Goal: Task Accomplishment & Management: Manage account settings

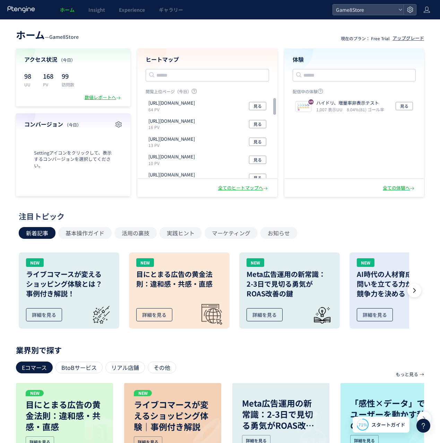
click at [69, 43] on div "ホーム — Game8Store 現在のプラン： Free Trial アップグレード アクセス状況 （今日） 98 UU 168 PV 99 訪問数 数値レ…" at bounding box center [220, 111] width 440 height 171
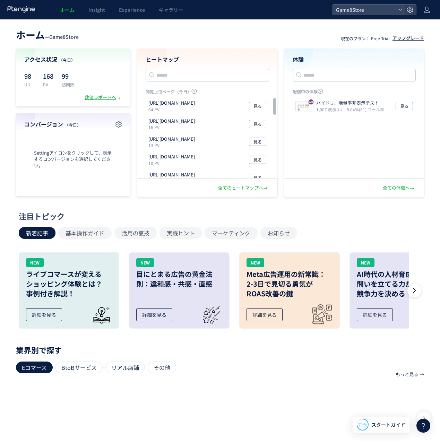
click at [409, 39] on div "アップグレード" at bounding box center [409, 38] width 32 height 7
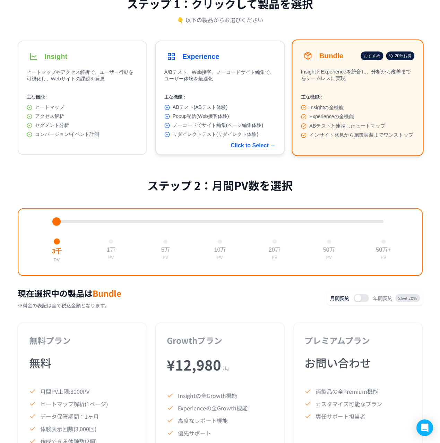
scroll to position [82, 0]
click at [391, 92] on button "Bundle おすすめ 20%お得 InsightとExperienceを統合し、分析から改善までをシームレスに実現 主な機能： Insightの全機能 Ex…" at bounding box center [358, 97] width 132 height 117
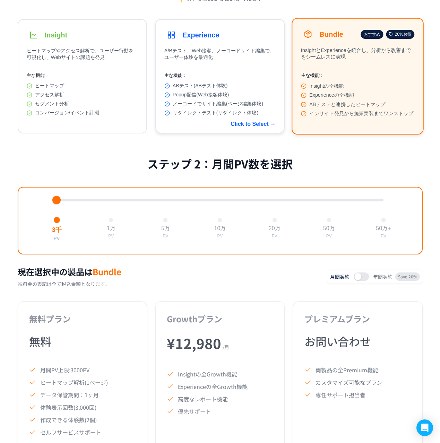
click at [252, 81] on div "主な機能： ABテスト(ABテスト体験) Popup配信(Web接客体験) ノーコードでサイト編集(ページ編集体験) リダイレクトテスト(リダイレクト体験)" at bounding box center [219, 94] width 111 height 44
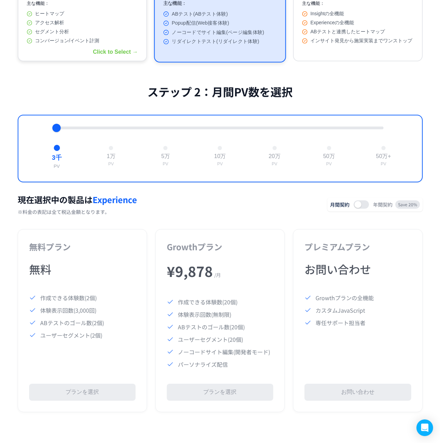
click at [108, 26] on div "アクセス解析" at bounding box center [82, 23] width 111 height 6
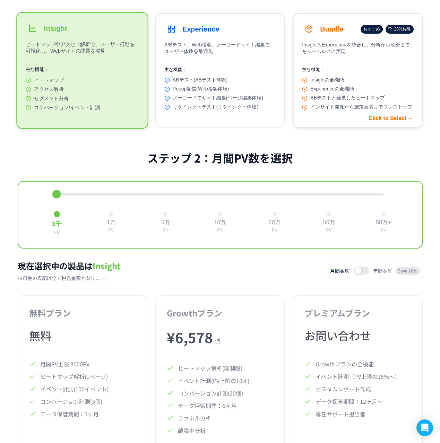
click at [351, 101] on span "ABテストと連携したヒートマップ" at bounding box center [347, 98] width 75 height 6
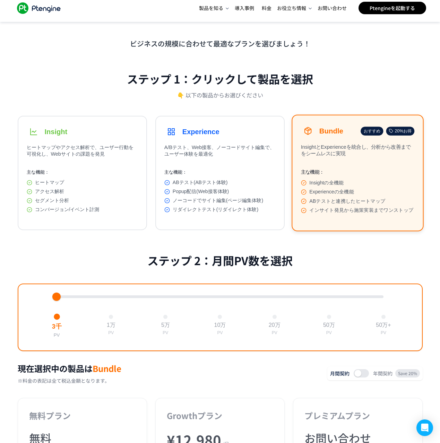
scroll to position [0, 0]
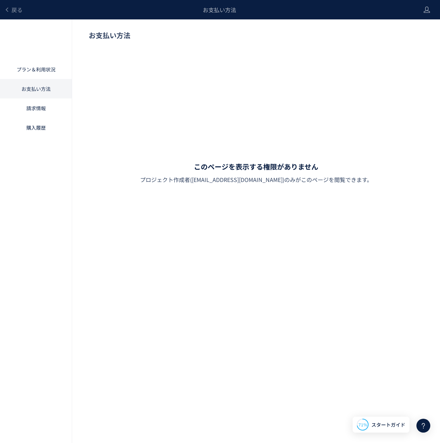
click at [42, 70] on link "プラン＆利用状況" at bounding box center [36, 69] width 72 height 19
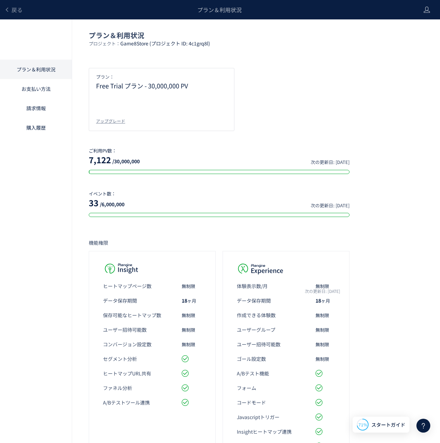
click at [42, 70] on div at bounding box center [220, 221] width 440 height 443
click at [43, 104] on link "請求情報" at bounding box center [36, 107] width 72 height 19
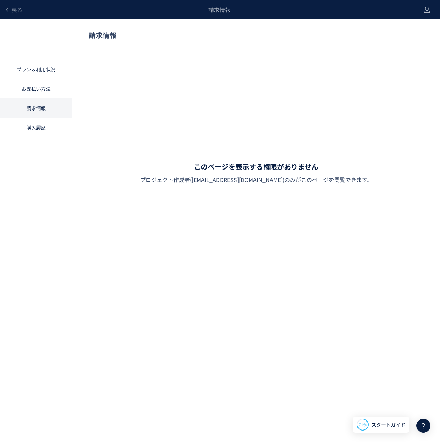
click at [44, 126] on link "購入履歴" at bounding box center [36, 127] width 72 height 19
click at [47, 101] on link "請求情報" at bounding box center [36, 107] width 72 height 19
click at [48, 85] on link "お支払い方法" at bounding box center [36, 88] width 72 height 19
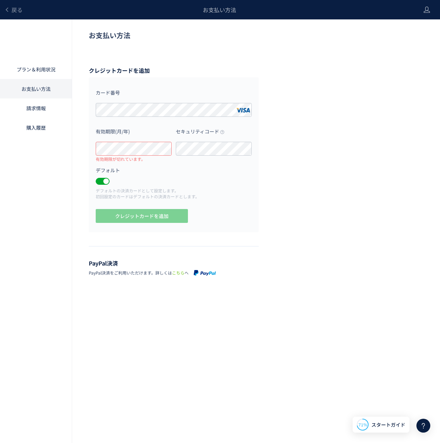
click at [338, 315] on div "戻る お支払い方法 プラン＆利用状況 お支払い方法 請求情報 購入履歴 お支払い方法 クレジットカードを追加 カード番号 有効期限(月/年) 有効期限が切れて…" at bounding box center [220, 211] width 440 height 422
click at [209, 193] on p "デフォルトの決済カードとして設定します。 初回設定のカードはデフォルトの決済カードとします。" at bounding box center [174, 194] width 156 height 12
click at [206, 156] on div "セキュリティコード" at bounding box center [214, 144] width 80 height 39
click at [152, 141] on label "有効期限(月/年)" at bounding box center [134, 133] width 76 height 17
click at [80, 148] on div "お支払い方法 クレジットカードを追加 カード番号 有効期限(月/年) セキュリティコード デフォルト デフォルトの決済カードとして設定します。 初回設定のカー…" at bounding box center [220, 154] width 440 height 270
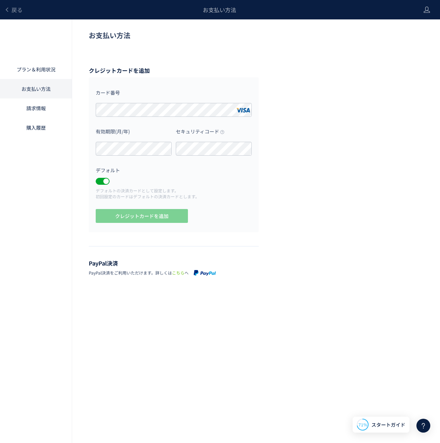
click at [173, 168] on label "デフォルト" at bounding box center [174, 170] width 156 height 14
click at [190, 199] on p "デフォルトの決済カードとして設定します。 初回設定のカードはデフォルトの決済カードとします。" at bounding box center [174, 194] width 156 height 12
click at [76, 143] on div "お支払い方法 クレジットカードを追加 カード番号 有効期限(月/年) 有効期限が切れています。 セキュリティコード デフォルト デフォルトの決済カードとして設…" at bounding box center [220, 154] width 440 height 270
click at [359, 284] on div "お支払い方法 クレジットカードを追加 カード番号 有効期限(月/年) 有効期限が切れています。 セキュリティコード デフォルト デフォルトの決済カードとして設…" at bounding box center [220, 154] width 440 height 270
click at [138, 156] on div "有効期限が切れています。" at bounding box center [121, 159] width 50 height 6
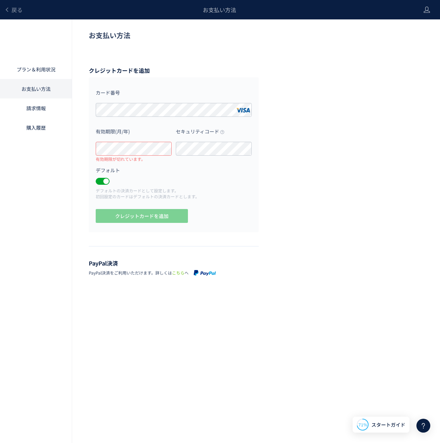
click at [316, 223] on div "お支払い方法 クレジットカードを追加 カード番号 有効期限(月/年) 有効期限が切れています。 セキュリティコード デフォルト デフォルトの決済カードとして設…" at bounding box center [220, 154] width 440 height 270
click at [47, 88] on link "お支払い方法" at bounding box center [36, 88] width 72 height 19
click at [45, 71] on link "プラン＆利用状況" at bounding box center [36, 69] width 72 height 19
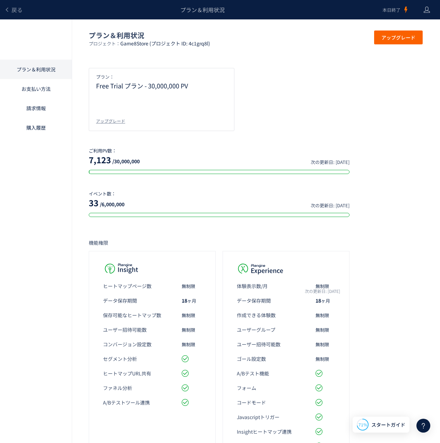
click at [43, 85] on link "お支払い方法" at bounding box center [36, 88] width 72 height 19
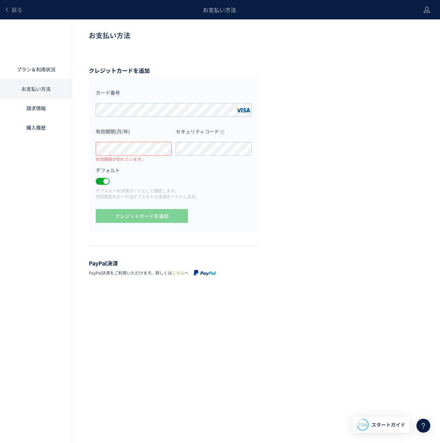
click at [160, 168] on label "デフォルト" at bounding box center [174, 170] width 156 height 14
click at [255, 197] on div "カード番号 有効期限(月/年) 有効期限が切れています。 セキュリティコード デフォルト デフォルトの決済カードとして設定します。 初回設定のカードはデフォル…" at bounding box center [174, 154] width 170 height 155
click at [56, 146] on div "プラン＆利用状況 お支払い方法 請求情報 購入履歴 お支払い方法 クレジットカードを追加 カード番号 有効期限(月/年) 有効期限が切れています。 セキュリテ…" at bounding box center [220, 154] width 440 height 270
click at [433, 342] on div "戻る お支払い方法 プラン＆利用状況 お支払い方法 請求情報 購入履歴 お支払い方法 クレジットカードを追加 カード番号 有効期限(月/年) セキュリティコー…" at bounding box center [220, 211] width 440 height 422
click at [68, 145] on div "プラン＆利用状況 お支払い方法 請求情報 購入履歴 お支払い方法 クレジットカードを追加 カード番号 有効期限(月/年) セキュリティコード デフォルト デフ…" at bounding box center [220, 154] width 440 height 270
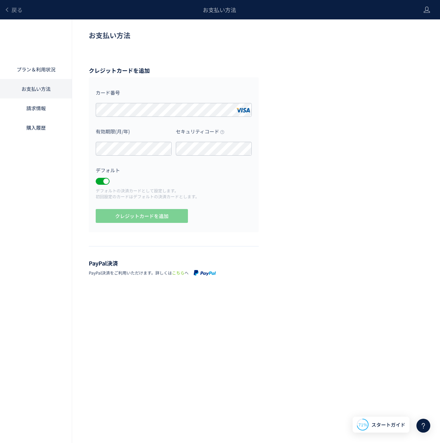
click at [227, 211] on div "カード番号 有効期限(月/年) セキュリティコード デフォルト デフォルトの決済カードとして設定します。 初回設定のカードはデフォルトの決済カードとします。 …" at bounding box center [174, 154] width 170 height 155
drag, startPoint x: 142, startPoint y: 160, endPoint x: 88, endPoint y: 155, distance: 54.0
click at [87, 157] on div "お支払い方法 クレジットカードを追加 カード番号 有効期限(月/年) 有効期限が切れています。 セキュリティコード デフォルト デフォルトの決済カードとして設…" at bounding box center [220, 154] width 440 height 270
click at [198, 198] on p "デフォルトの決済カードとして設定します。 初回設定のカードはデフォルトの決済カードとします。" at bounding box center [174, 194] width 156 height 12
drag, startPoint x: 147, startPoint y: 159, endPoint x: 77, endPoint y: 159, distance: 70.4
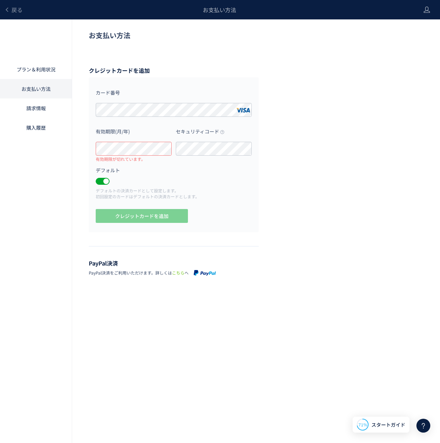
click at [77, 159] on div "お支払い方法 クレジットカードを追加 カード番号 有効期限(月/年) 有効期限が切れています。 セキュリティコード デフォルト デフォルトの決済カードとして設…" at bounding box center [220, 154] width 440 height 270
drag, startPoint x: 94, startPoint y: 157, endPoint x: 150, endPoint y: 162, distance: 55.7
click at [144, 162] on div "有効期限(月/年) 有効期限が切れています。" at bounding box center [134, 144] width 80 height 39
click at [209, 173] on label "デフォルト" at bounding box center [174, 170] width 156 height 14
click at [89, 151] on div "カード番号 有効期限(月/年) セキュリティコード デフォルト デフォルトの決済カードとして設定します。 初回設定のカードはデフォルトの決済カードとします。 …" at bounding box center [174, 154] width 170 height 155
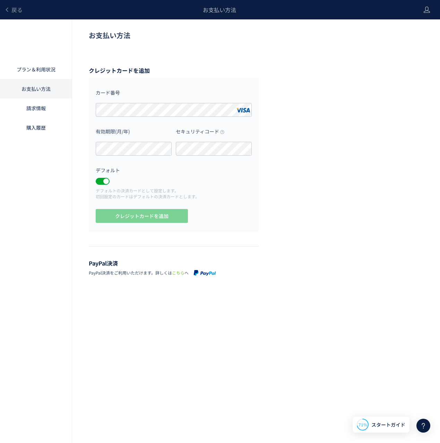
click at [264, 226] on div "お支払い方法 クレジットカードを追加 カード番号 有効期限(月/年) セキュリティコード デフォルト デフォルトの決済カードとして設定します。 初回設定のカー…" at bounding box center [220, 154] width 440 height 270
click at [67, 113] on link "請求情報" at bounding box center [36, 107] width 72 height 19
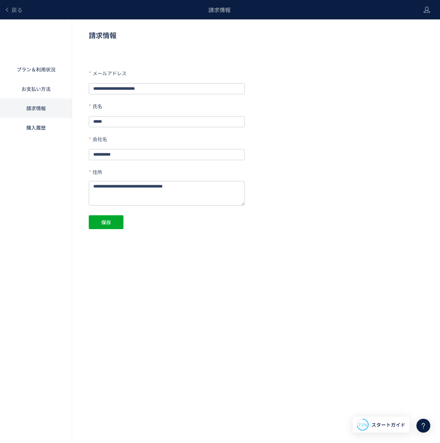
click at [63, 112] on link "請求情報" at bounding box center [36, 107] width 72 height 19
click at [42, 126] on link "購入履歴" at bounding box center [36, 127] width 72 height 19
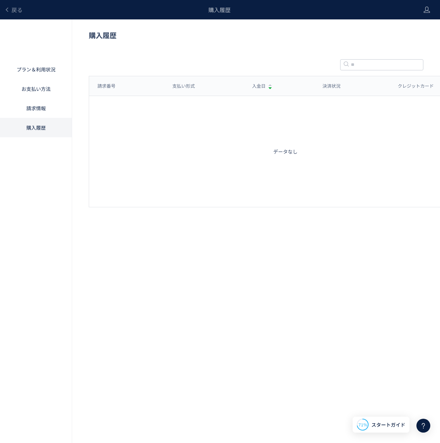
click at [23, 94] on link "お支払い方法" at bounding box center [36, 88] width 72 height 19
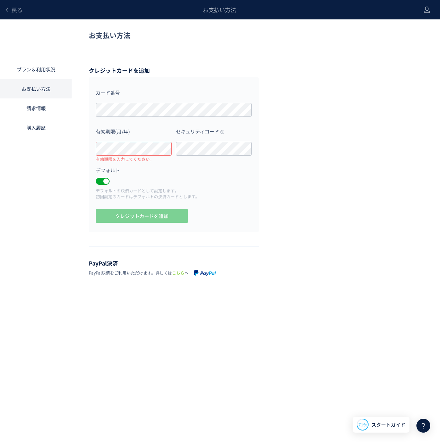
click at [424, 424] on icon at bounding box center [423, 426] width 8 height 8
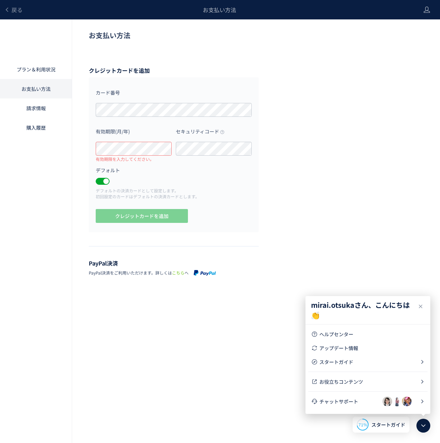
click at [274, 244] on div "お支払い方法 クレジットカードを追加 カード番号 有効期限(月/年) 有効期限を入力してください。 セキュリティコード デフォルト デフォルトの決済カードとし…" at bounding box center [220, 154] width 440 height 270
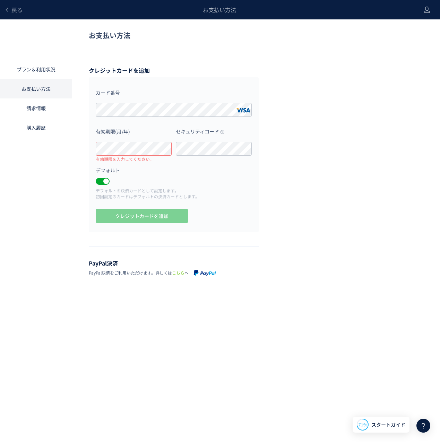
click at [289, 101] on div "お支払い方法 クレジットカードを追加 カード番号 有効期限(月/年) 有効期限を入力してください。 セキュリティコード デフォルト デフォルトの決済カードとし…" at bounding box center [220, 154] width 440 height 270
click at [187, 196] on p "デフォルトの決済カードとして設定します。 初回設定のカードはデフォルトの決済カードとします。" at bounding box center [174, 194] width 156 height 12
click at [191, 189] on p "デフォルトの決済カードとして設定します。 初回設定のカードはデフォルトの決済カードとします。" at bounding box center [174, 194] width 156 height 12
click at [348, 388] on div "戻る お支払い方法 プラン＆利用状況 お支払い方法 請求情報 購入履歴 お支払い方法 クレジットカードを追加 カード番号 有効期限(月/年) 有効期限が切れて…" at bounding box center [220, 211] width 440 height 422
click at [425, 426] on icon at bounding box center [423, 426] width 8 height 8
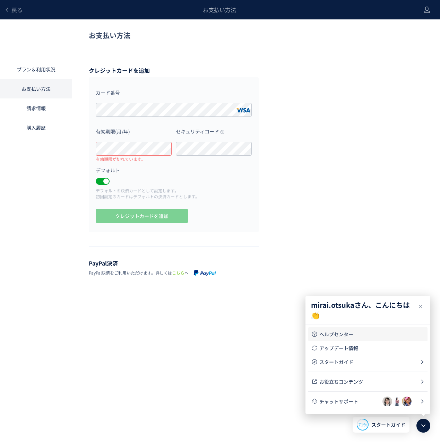
click at [366, 335] on span "ヘルプセンター" at bounding box center [371, 334] width 105 height 7
drag, startPoint x: 96, startPoint y: 159, endPoint x: 157, endPoint y: 167, distance: 61.9
click at [157, 167] on form "カード番号 有効期限(月/年) 有効期限が切れています。 セキュリティコード デフォルト デフォルトの決済カードとして設定します。 初回設定のカードはデフォル…" at bounding box center [174, 143] width 156 height 114
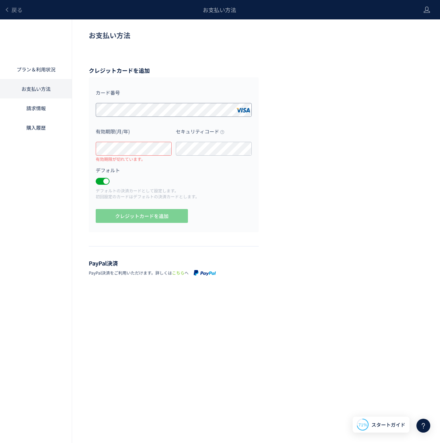
click at [71, 110] on div "プラン＆利用状況 お支払い方法 請求情報 購入履歴 お支払い方法 クレジットカードを追加 カード番号 有効期限(月/年) 有効期限が切れています。 セキュリテ…" at bounding box center [220, 154] width 440 height 270
click at [64, 147] on div "プラン＆利用状況 お支払い方法 請求情報 購入履歴 お支払い方法 クレジットカードを追加 カード番号 有効期限(月/年) セキュリティコード デフォルト デフ…" at bounding box center [220, 154] width 440 height 270
click at [218, 192] on p "デフォルトの決済カードとして設定します。 初回設定のカードはデフォルトの決済カードとします。" at bounding box center [174, 194] width 156 height 12
click at [0, 150] on html "戻る お支払い方法 プラン＆利用状況 お支払い方法 請求情報 購入履歴 お支払い方法 クレジットカードを追加 カード番号 有効期限(月/年) 有効期限が切れて…" at bounding box center [220, 221] width 440 height 443
click at [119, 192] on p "デフォルトの決済カードとして設定します。 初回設定のカードはデフォルトの決済カードとします。" at bounding box center [174, 194] width 156 height 12
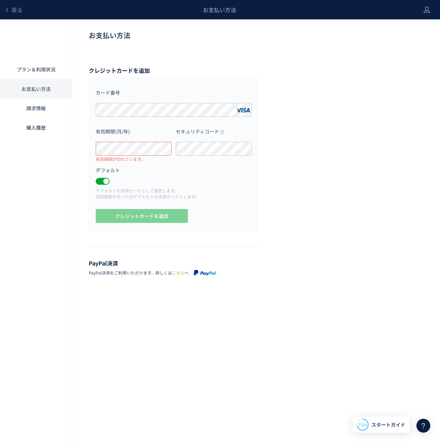
click at [423, 422] on icon at bounding box center [423, 426] width 8 height 8
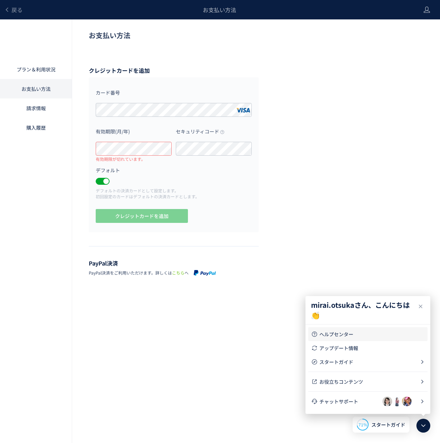
click at [375, 333] on span "ヘルプセンター" at bounding box center [371, 334] width 105 height 7
click at [400, 406] on div at bounding box center [397, 402] width 29 height 10
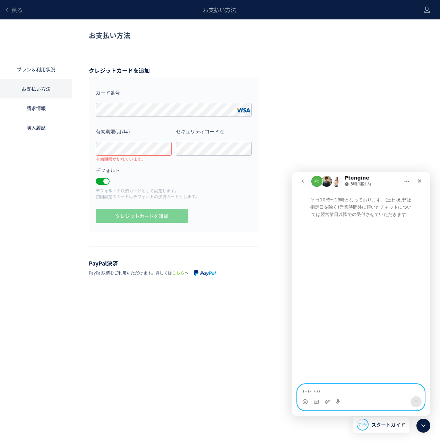
click at [340, 391] on textarea "メッセージ..." at bounding box center [361, 391] width 127 height 12
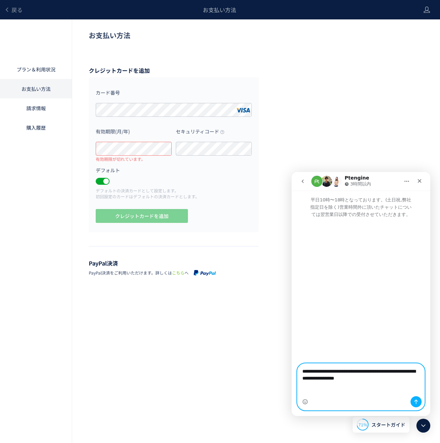
click at [393, 379] on textarea "**********" at bounding box center [361, 380] width 127 height 33
type textarea "**********"
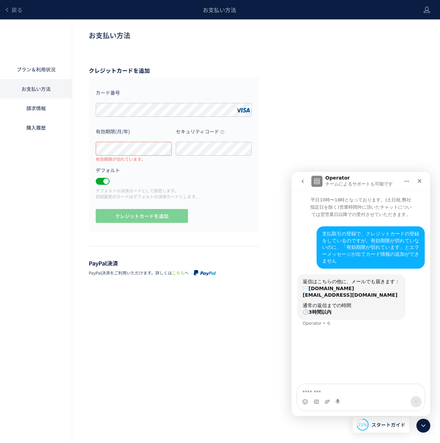
click at [228, 222] on div "カード番号 有効期限(月/年) 有効期限が切れています。 セキュリティコード デフォルト デフォルトの決済カードとして設定します。 初回設定のカードはデフォル…" at bounding box center [174, 154] width 170 height 155
click at [42, 149] on div "プラン＆利用状況 お支払い方法 請求情報 購入履歴 お支払い方法 クレジットカードを追加 カード番号 有効期限(月/年) 有効期限が切れています。 セキュリテ…" at bounding box center [220, 154] width 440 height 270
click at [151, 168] on label "デフォルト" at bounding box center [174, 170] width 156 height 14
click at [324, 395] on textarea "メッセージ..." at bounding box center [361, 391] width 127 height 12
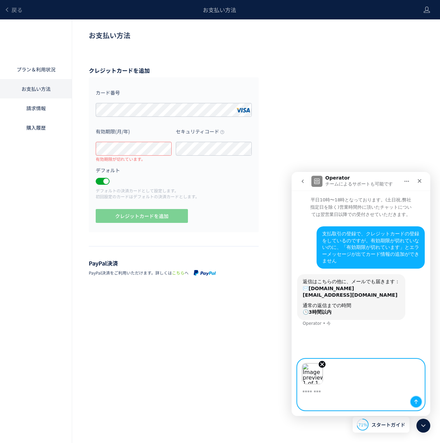
click at [419, 401] on button "メッセージを送信…" at bounding box center [416, 401] width 11 height 11
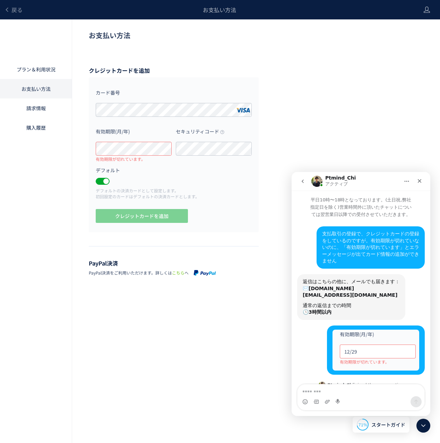
scroll to position [52, 0]
